Goal: Find specific page/section: Find specific page/section

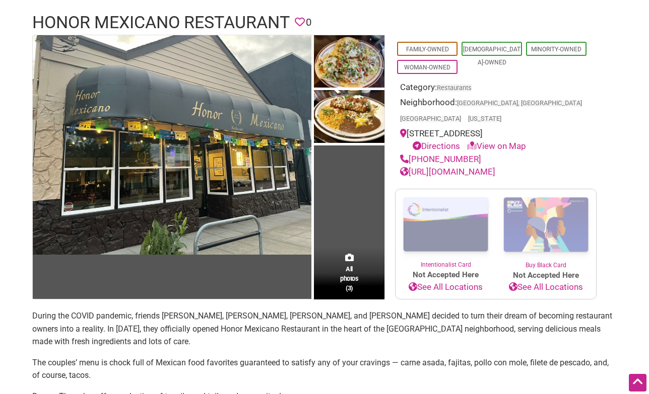
scroll to position [68, 0]
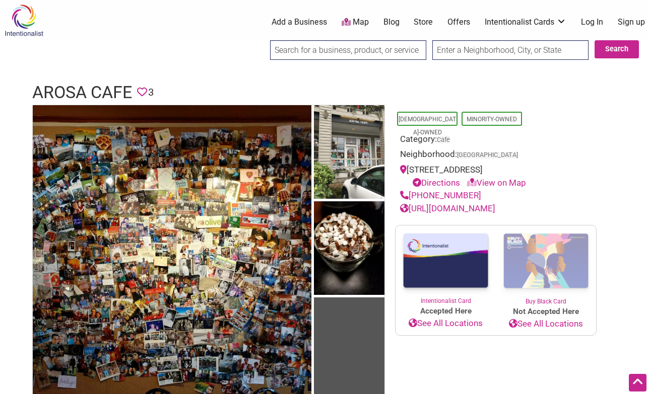
scroll to position [413, 0]
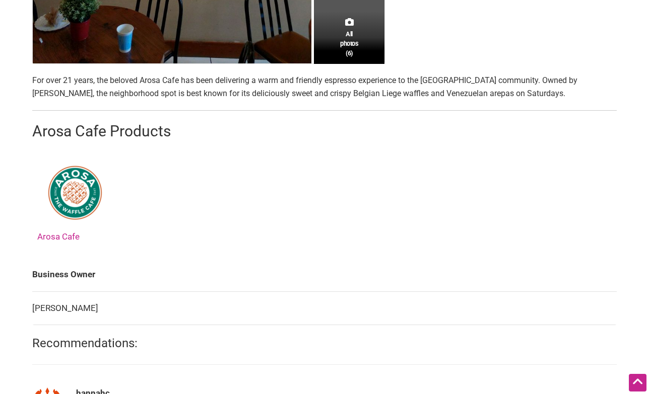
drag, startPoint x: 272, startPoint y: 94, endPoint x: 520, endPoint y: 89, distance: 247.8
click at [521, 89] on p "For over 21 years, the beloved Arosa Cafe has been delivering a warm and friend…" at bounding box center [324, 87] width 584 height 26
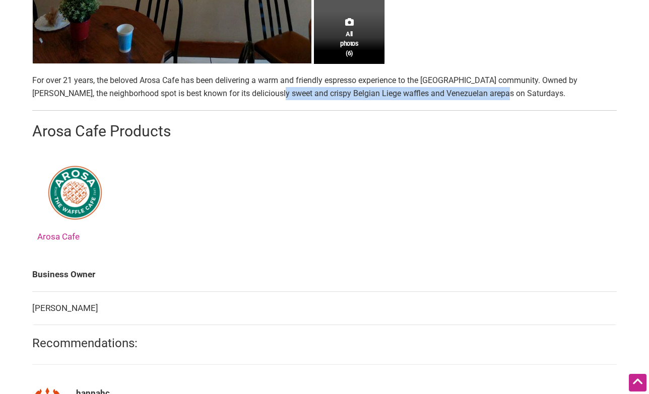
drag, startPoint x: 498, startPoint y: 95, endPoint x: 274, endPoint y: 95, distance: 223.1
click at [274, 95] on p "For over 21 years, the beloved Arosa Cafe has been delivering a warm and friend…" at bounding box center [324, 87] width 584 height 26
copy p "sweet and crispy Belgian Liege waffles and Venezuelan arepas"
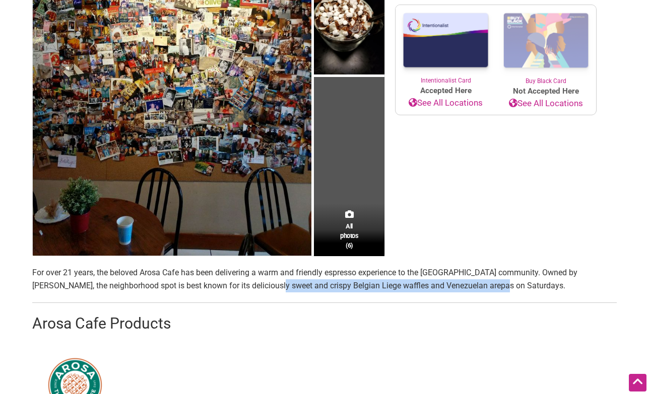
scroll to position [0, 0]
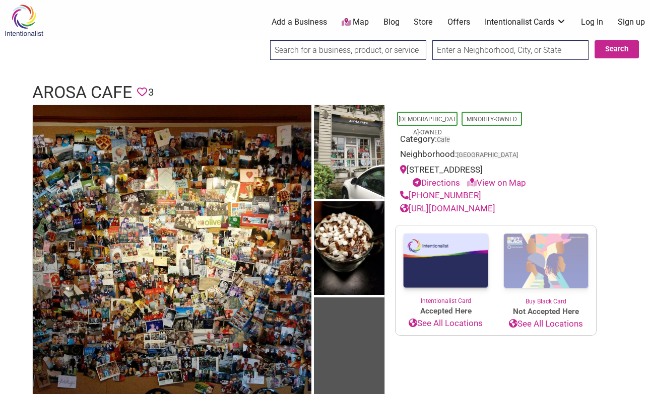
click at [359, 46] on input "search" at bounding box center [348, 50] width 156 height 20
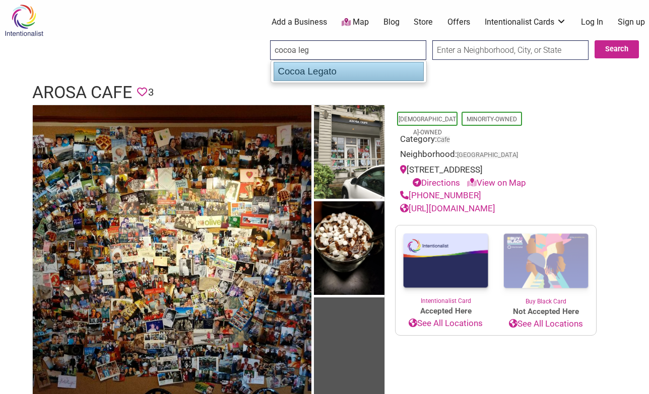
click at [348, 67] on div "Cocoa Legato" at bounding box center [348, 71] width 150 height 19
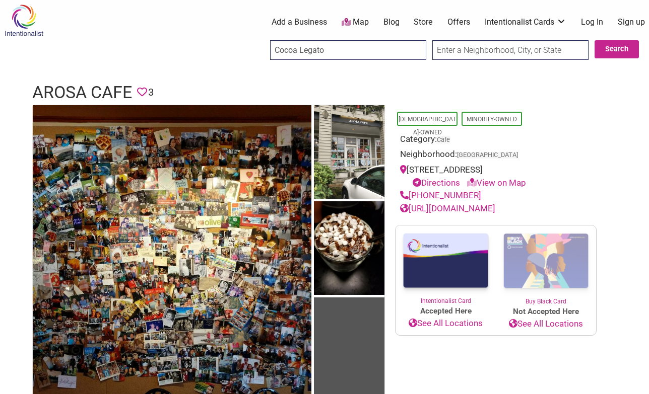
type input "Cocoa Legato"
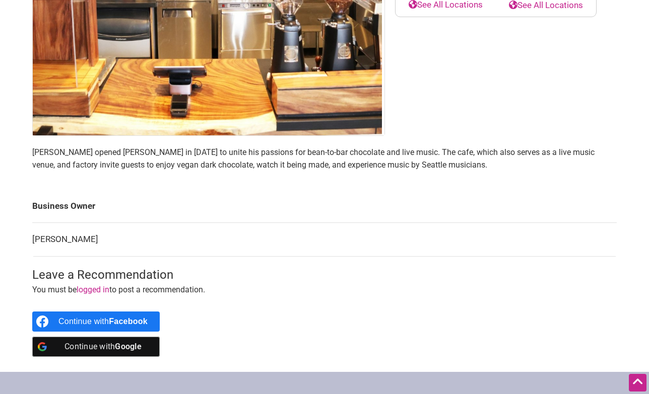
scroll to position [326, 0]
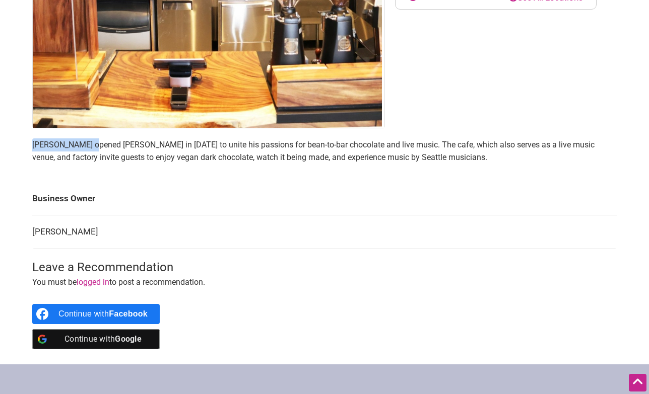
drag, startPoint x: 32, startPoint y: 146, endPoint x: 91, endPoint y: 147, distance: 58.4
click at [91, 147] on p "Aaron Lindstrom opened Cocoa Legato in 2025 to unite his passions for bean-to-b…" at bounding box center [324, 151] width 584 height 26
copy p "Aaron Lindstrom"
drag, startPoint x: 291, startPoint y: 143, endPoint x: 313, endPoint y: 146, distance: 22.9
click at [313, 146] on p "Aaron Lindstrom opened Cocoa Legato in 2025 to unite his passions for bean-to-b…" at bounding box center [324, 151] width 584 height 26
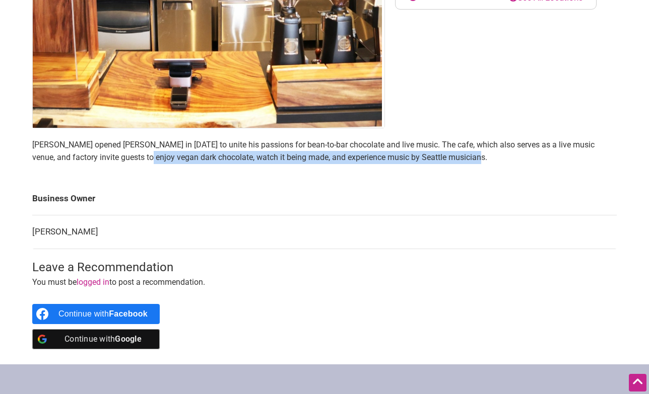
drag, startPoint x: 132, startPoint y: 157, endPoint x: 462, endPoint y: 162, distance: 329.9
click at [462, 162] on p "Aaron Lindstrom opened Cocoa Legato in 2025 to unite his passions for bean-to-b…" at bounding box center [324, 151] width 584 height 26
copy p "enjoy vegan dark chocolate, watch it being made, and experience music by Seattl…"
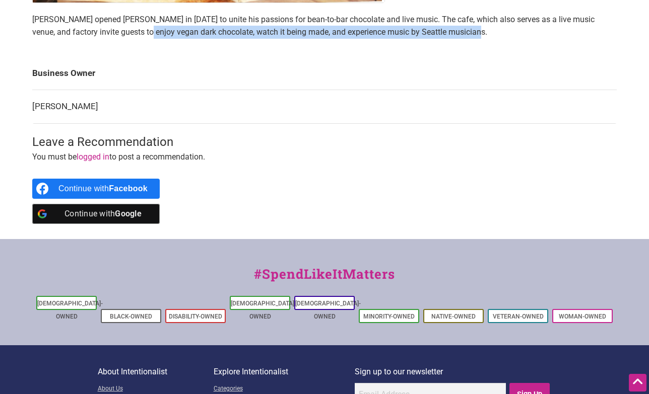
scroll to position [448, 0]
